Goal: Find specific page/section: Find specific page/section

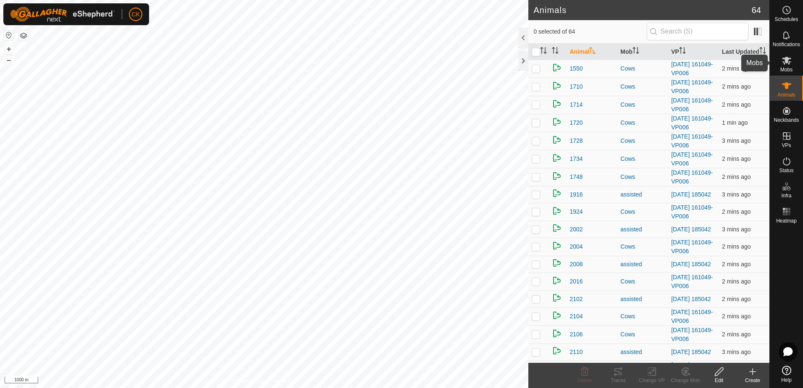
click at [789, 59] on icon at bounding box center [786, 61] width 9 height 8
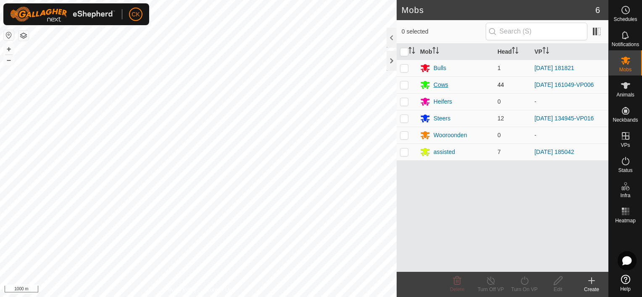
click at [443, 82] on div "Cows" at bounding box center [440, 85] width 15 height 9
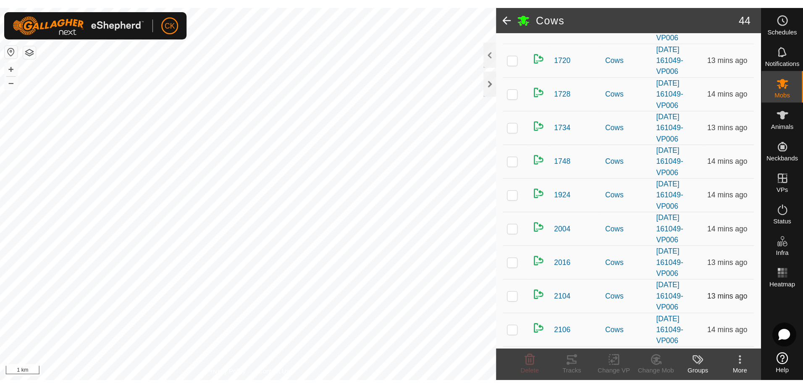
scroll to position [202, 0]
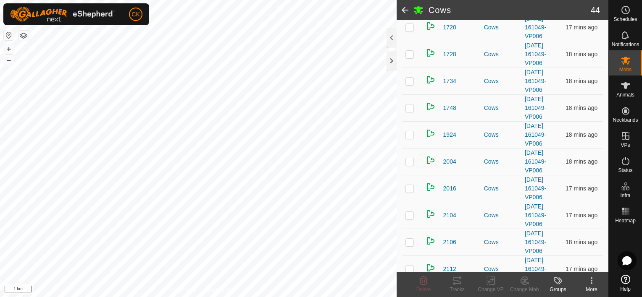
click at [407, 8] on span at bounding box center [404, 10] width 17 height 20
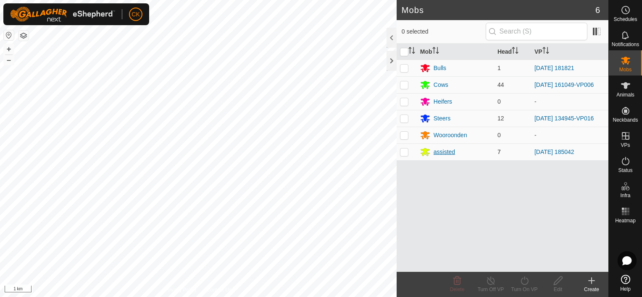
click at [443, 149] on div "assisted" at bounding box center [443, 152] width 21 height 9
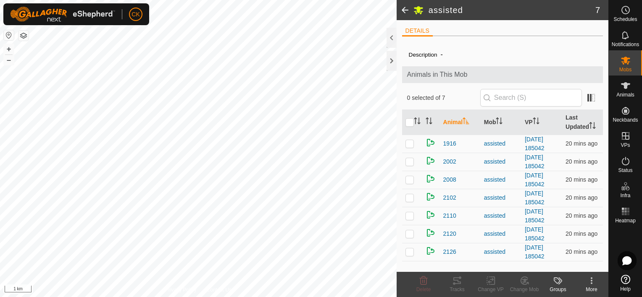
click at [403, 7] on span at bounding box center [404, 10] width 17 height 20
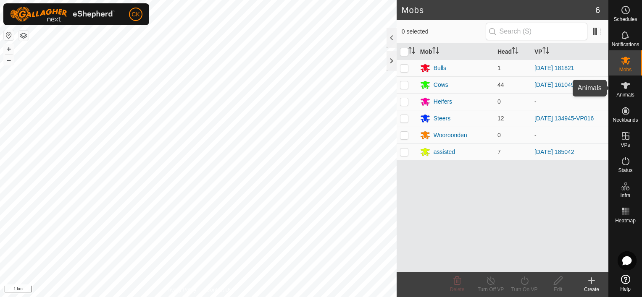
click at [627, 88] on icon at bounding box center [625, 86] width 10 height 10
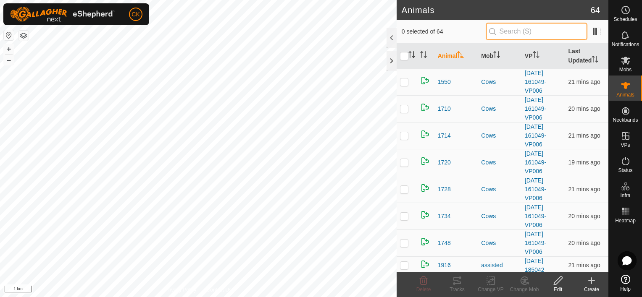
click at [527, 31] on input "text" at bounding box center [536, 32] width 102 height 18
type input "2220"
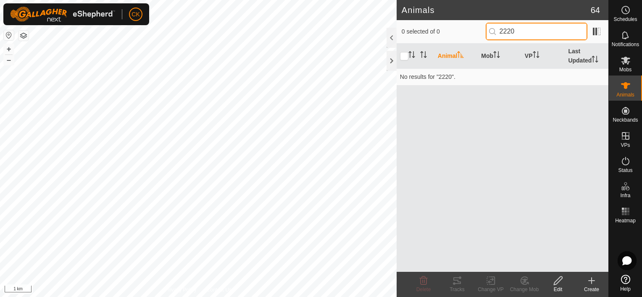
drag, startPoint x: 524, startPoint y: 31, endPoint x: 503, endPoint y: 32, distance: 20.2
click at [503, 32] on input "2220" at bounding box center [536, 32] width 102 height 18
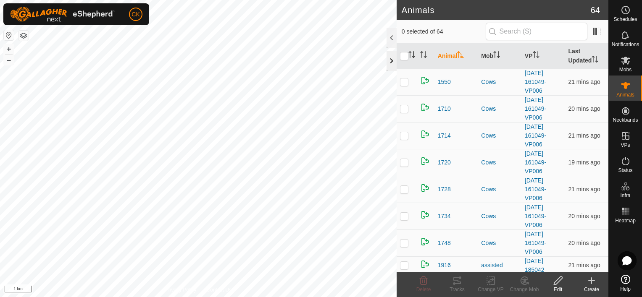
click at [390, 55] on div at bounding box center [391, 61] width 10 height 20
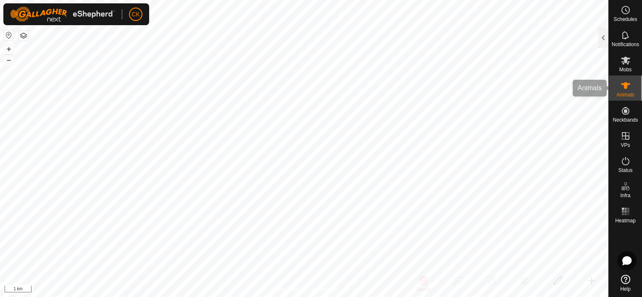
click at [626, 92] on span "Animals" at bounding box center [625, 94] width 18 height 5
click at [627, 62] on icon at bounding box center [625, 61] width 9 height 8
click at [601, 37] on div at bounding box center [603, 38] width 10 height 20
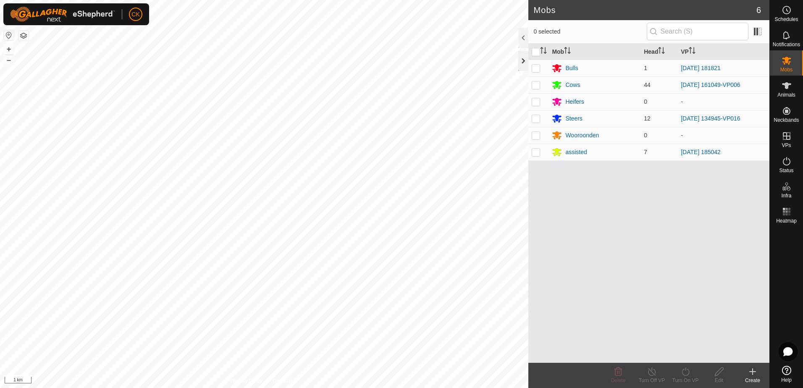
click at [522, 60] on div at bounding box center [523, 61] width 10 height 20
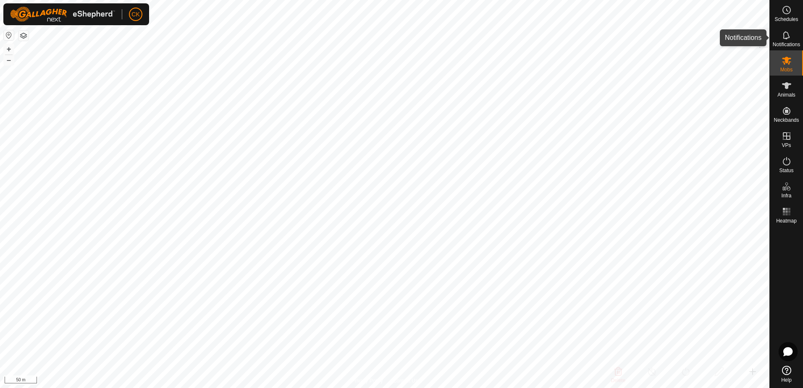
click at [784, 35] on icon at bounding box center [786, 35] width 10 height 10
click at [762, 37] on div at bounding box center [764, 38] width 10 height 20
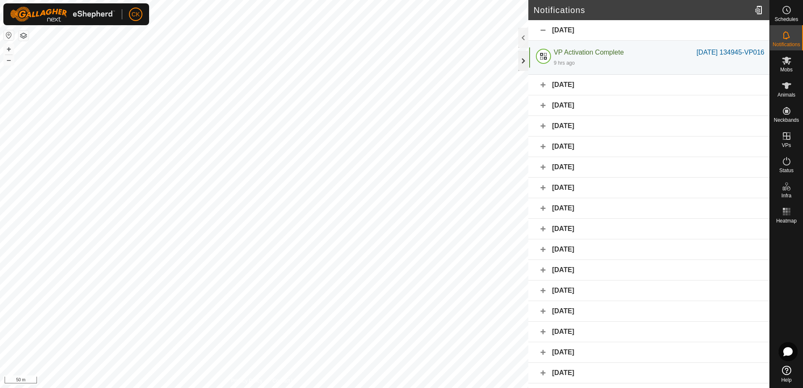
click at [520, 56] on div at bounding box center [523, 61] width 10 height 20
